Goal: Navigation & Orientation: Understand site structure

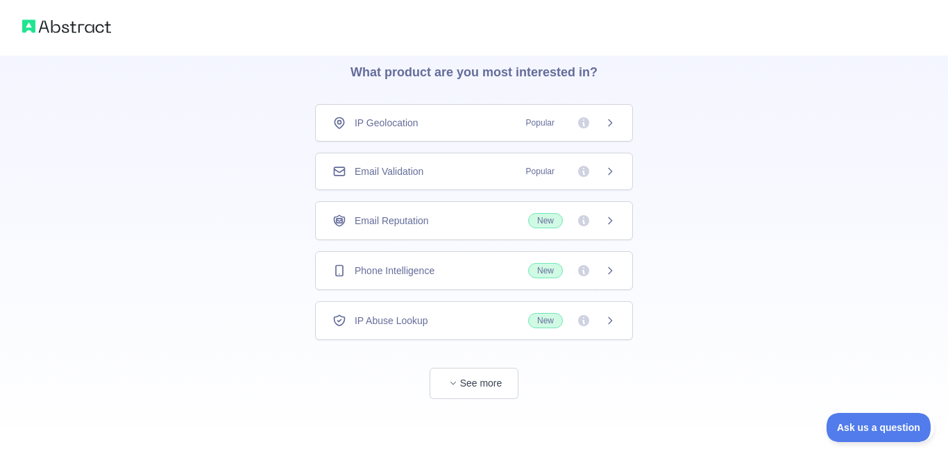
scroll to position [62, 0]
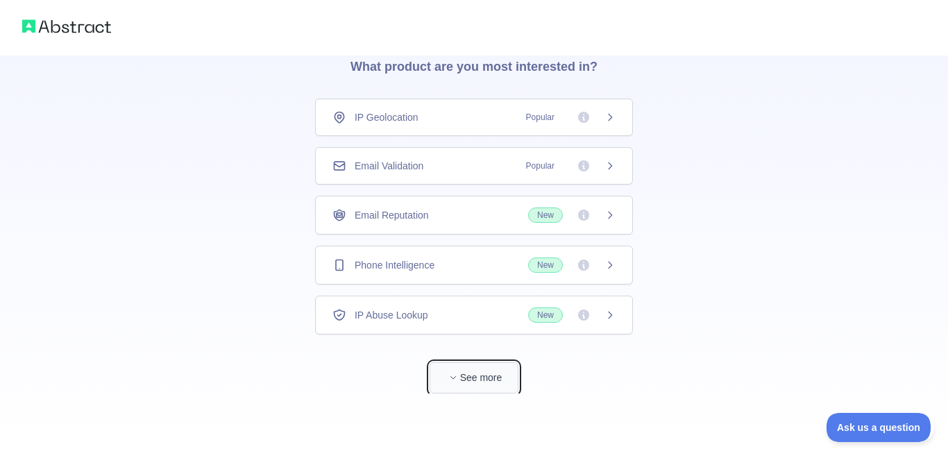
click at [450, 373] on span "button" at bounding box center [453, 378] width 14 height 14
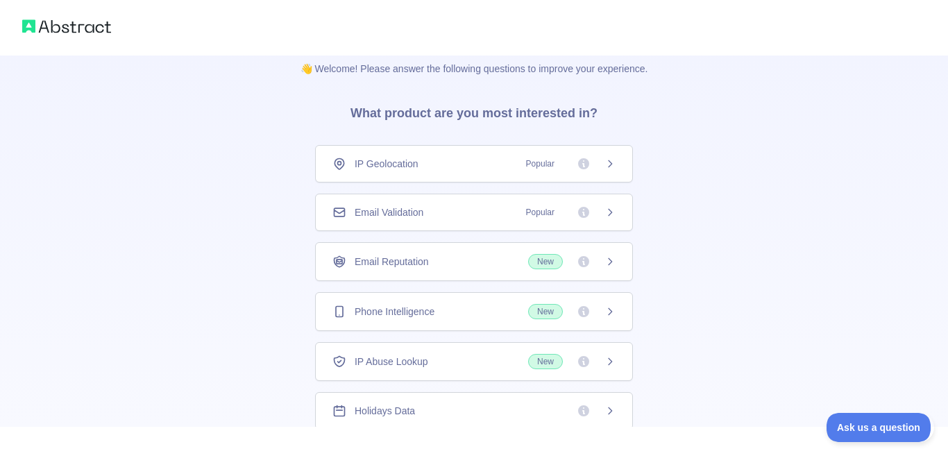
scroll to position [19, 0]
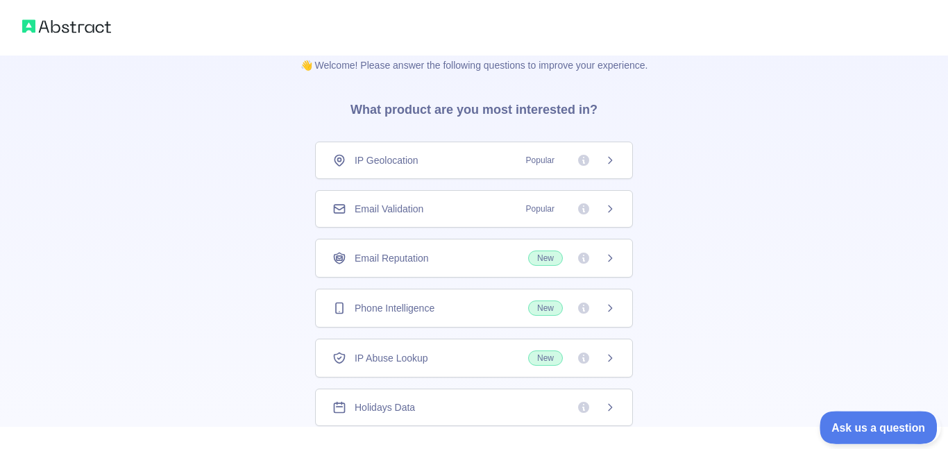
click at [849, 425] on span "Ask us a question" at bounding box center [872, 426] width 104 height 10
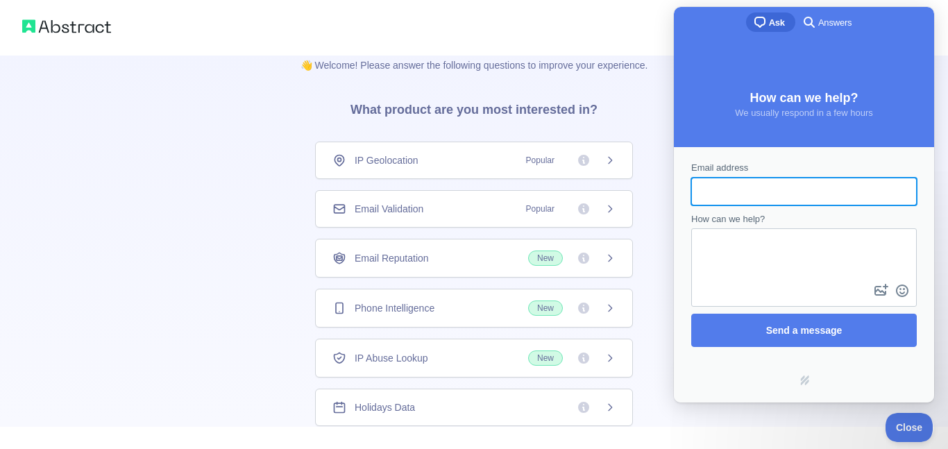
scroll to position [0, 0]
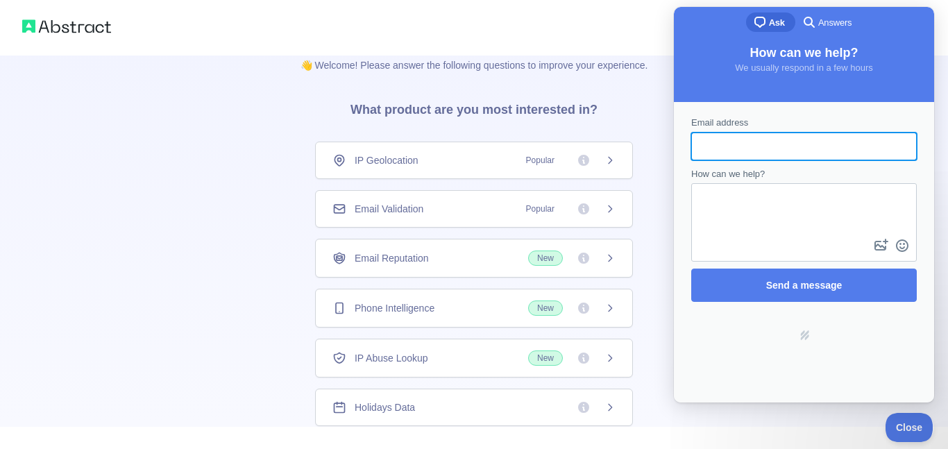
click at [33, 33] on img at bounding box center [66, 26] width 89 height 19
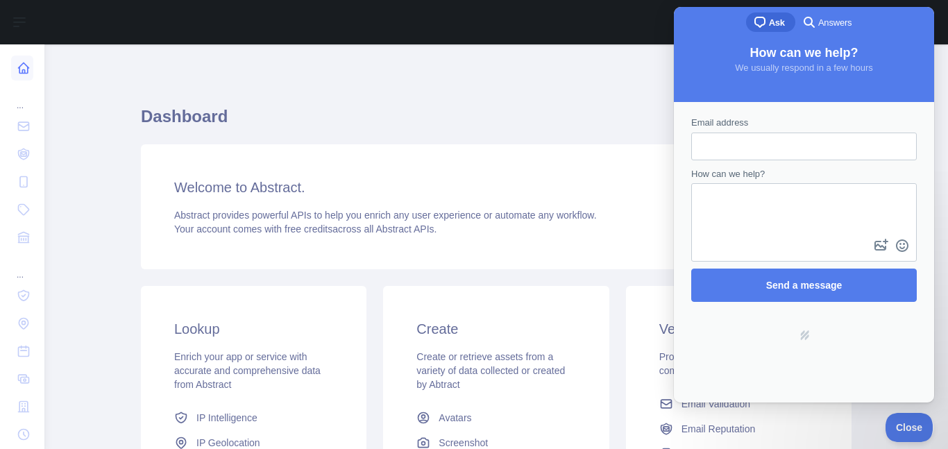
click at [24, 71] on icon at bounding box center [24, 68] width 14 height 14
click at [19, 70] on icon at bounding box center [24, 68] width 10 height 10
click at [12, 70] on link at bounding box center [22, 68] width 22 height 25
